Goal: Communication & Community: Share content

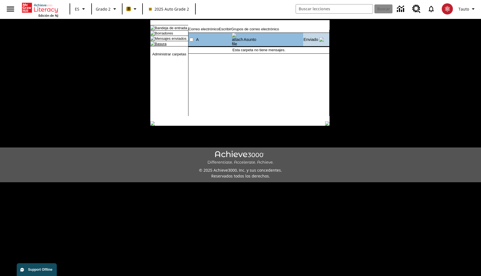
click at [165, 46] on link "Basura" at bounding box center [161, 44] width 12 height 4
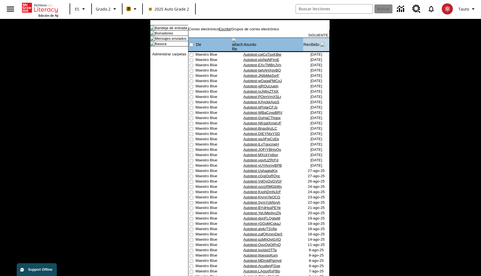
click at [231, 31] on link "Escribir" at bounding box center [225, 29] width 12 height 4
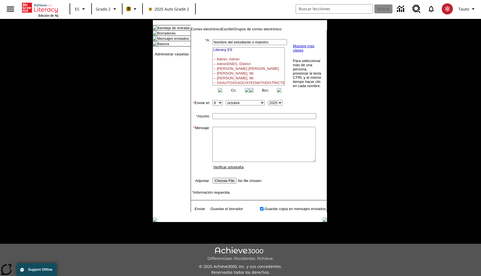
select select
click at [209, 31] on link "Correo electrónico" at bounding box center [206, 29] width 30 height 4
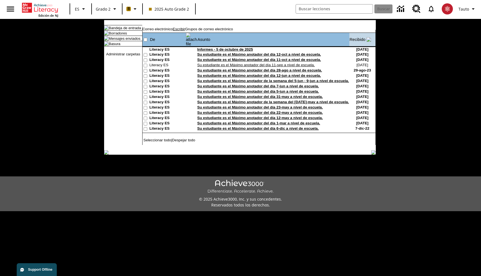
click at [185, 31] on link "Escribir" at bounding box center [179, 29] width 12 height 4
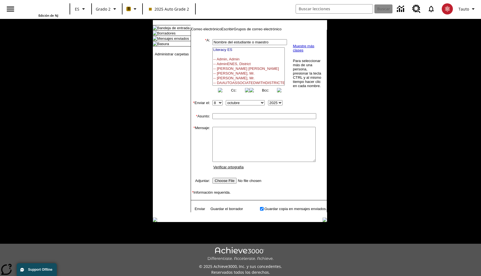
select select
click at [82, 10] on icon "Lenguaje: ES, Selecciona un idioma" at bounding box center [83, 9] width 7 height 7
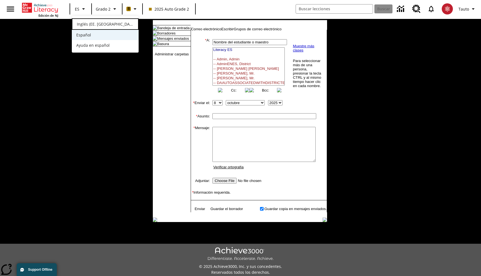
click at [86, 23] on span "Inglés (EE. UU.)" at bounding box center [105, 24] width 57 height 6
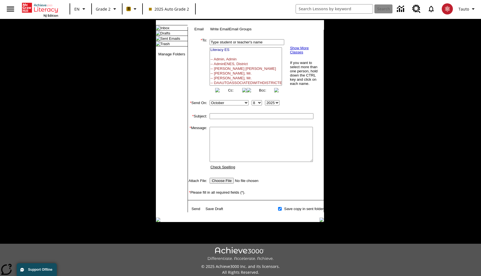
select select
click at [85, 8] on icon "Language: EN, Select a language" at bounding box center [83, 9] width 7 height 7
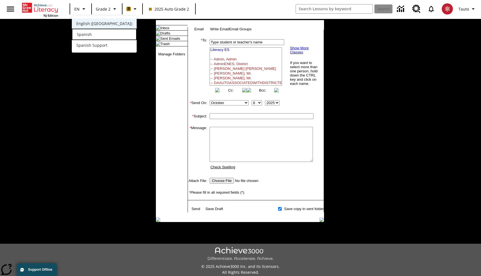
click at [85, 33] on span "Spanish" at bounding box center [84, 34] width 15 height 6
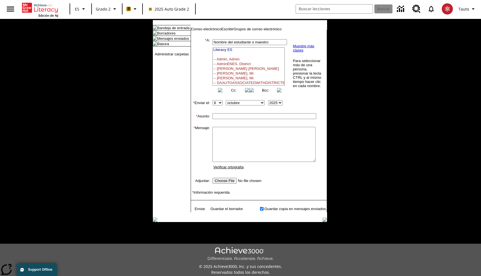
select select
click at [161, 46] on link "Basura" at bounding box center [163, 44] width 12 height 4
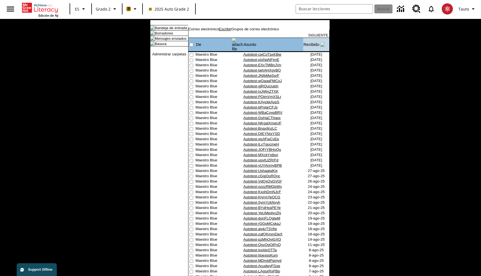
click at [231, 31] on link "Escribir" at bounding box center [225, 29] width 12 height 4
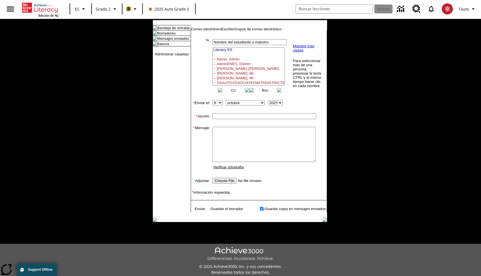
select select
click at [220, 31] on link "Correo electrónico" at bounding box center [206, 29] width 30 height 4
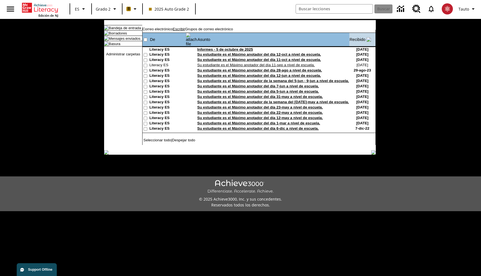
click at [185, 31] on link "Escribir" at bounding box center [179, 29] width 12 height 4
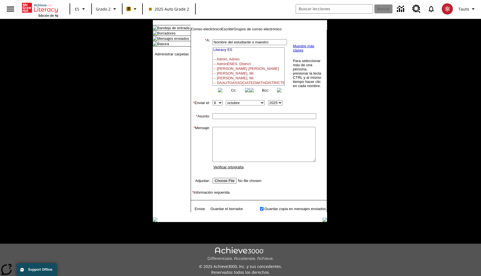
select select
click at [209, 31] on link "Correo electrónico" at bounding box center [206, 29] width 30 height 4
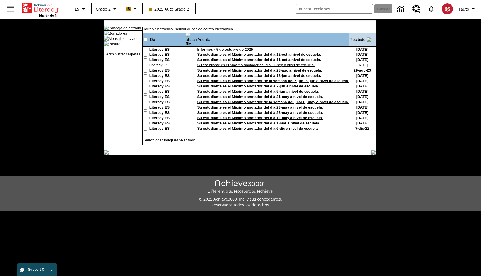
click at [185, 31] on link "Escribir" at bounding box center [179, 29] width 12 height 4
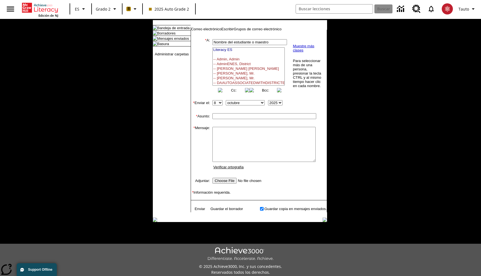
select select
click at [210, 31] on link "Correo electrónico" at bounding box center [206, 29] width 30 height 4
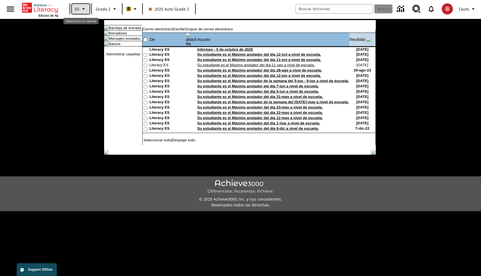
click at [82, 11] on icon "Lenguaje: ES, Selecciona un idioma" at bounding box center [83, 9] width 7 height 7
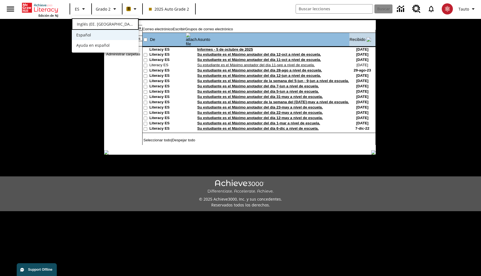
click at [94, 24] on span "Inglés (EE. UU.)" at bounding box center [105, 24] width 57 height 6
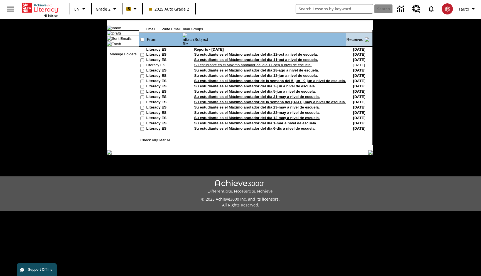
click at [117, 35] on link "Drafts" at bounding box center [117, 33] width 10 height 4
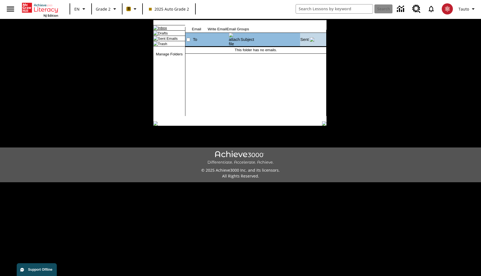
click at [167, 30] on link "Inbox" at bounding box center [162, 28] width 9 height 4
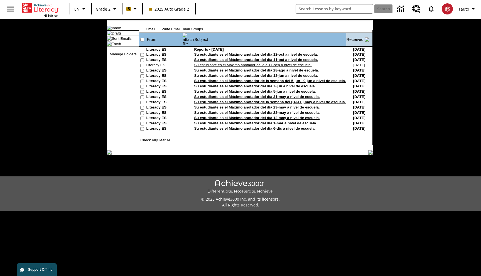
click at [180, 30] on td "Write Email" at bounding box center [170, 29] width 19 height 4
click at [180, 31] on link "Write Email" at bounding box center [170, 29] width 19 height 4
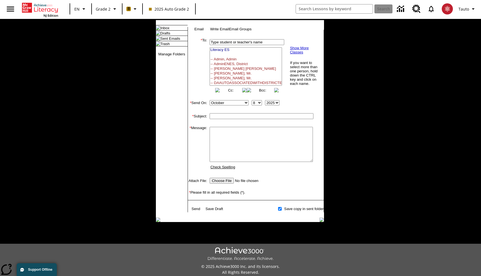
select select
click at [224, 119] on input "text" at bounding box center [262, 116] width 104 height 6
type input "qhgwvd"
click at [227, 142] on textarea at bounding box center [261, 144] width 103 height 35
type textarea "qembhd"
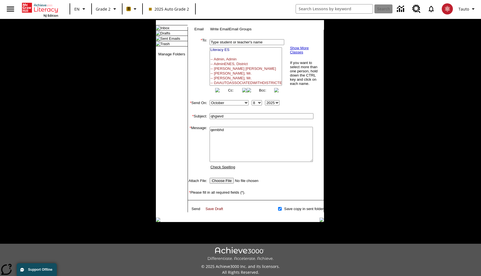
click at [218, 211] on link "Save Draft" at bounding box center [214, 209] width 18 height 4
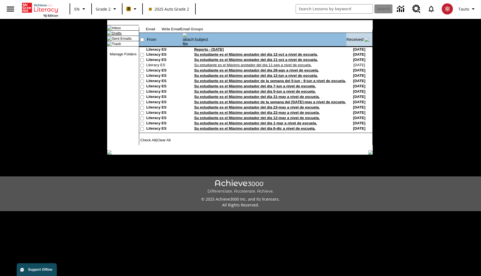
click at [117, 35] on link "Drafts" at bounding box center [117, 33] width 10 height 4
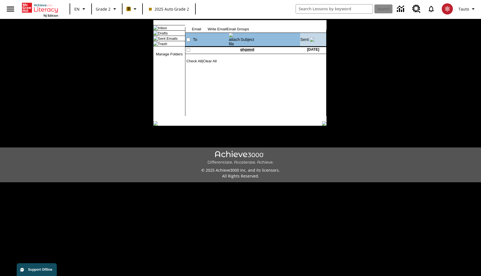
click at [190, 48] on input"] "checkbox" at bounding box center [189, 50] width 4 height 4
checkbox input"] "true"
click at [167, 35] on link "Drafts" at bounding box center [163, 33] width 10 height 4
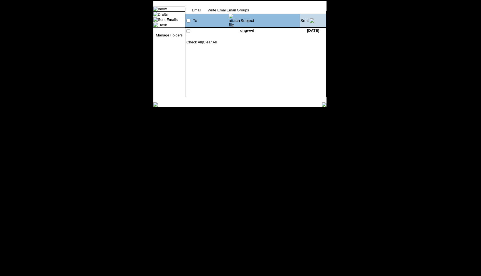
click at [190, 8] on img at bounding box center [253, 4] width 136 height 7
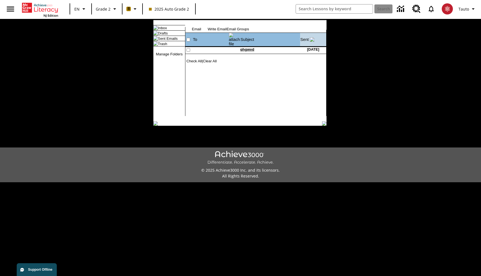
click at [190, 48] on input"] "checkbox" at bounding box center [189, 50] width 4 height 4
click at [226, 21] on div "Skip to main content NJ Edition EN Grade 2 B 2025 Auto Grade 2 Search Tauto" at bounding box center [240, 11] width 481 height 22
click at [190, 48] on input"] "checkbox" at bounding box center [189, 50] width 4 height 4
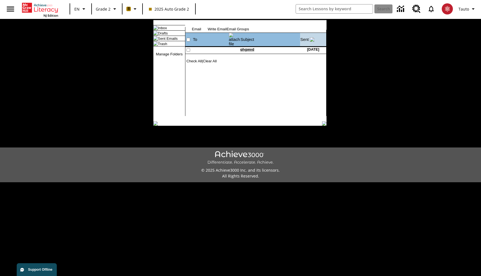
click at [190, 48] on input"] "checkbox" at bounding box center [189, 50] width 4 height 4
checkbox input"] "true"
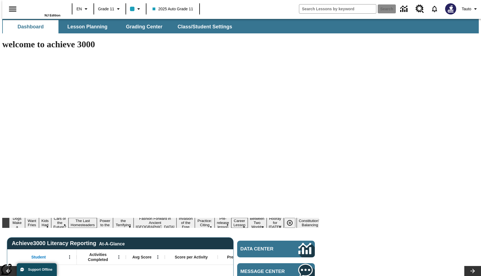
type input "-1"
